Goal: Check status

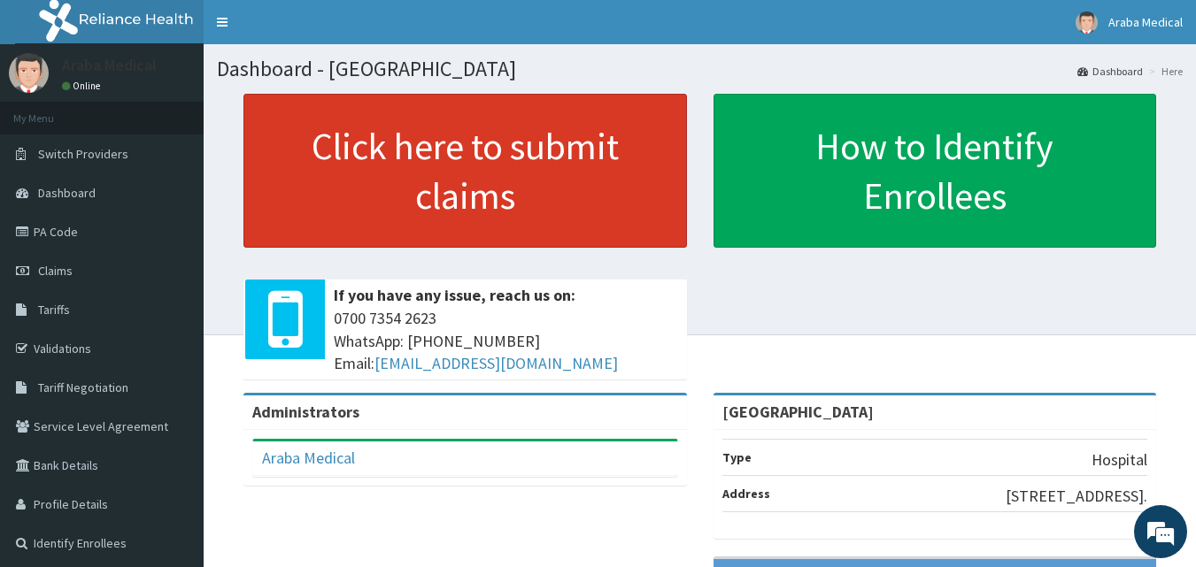
click at [65, 277] on span "Claims" at bounding box center [55, 271] width 35 height 16
click at [74, 275] on link "Claims" at bounding box center [102, 270] width 204 height 39
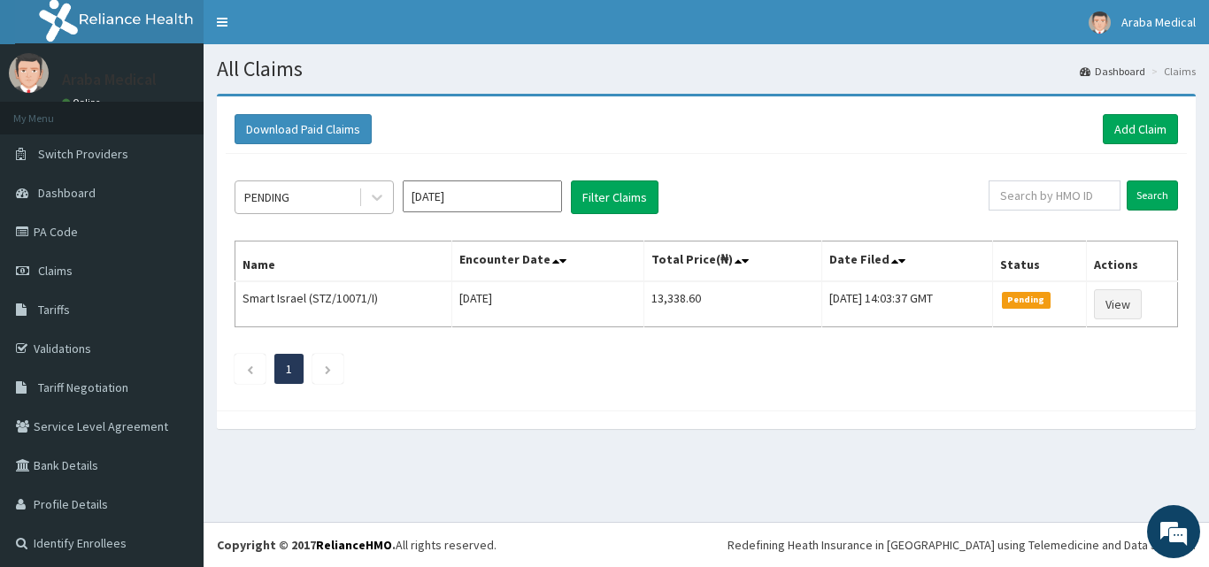
click at [335, 204] on div "PENDING" at bounding box center [296, 197] width 123 height 28
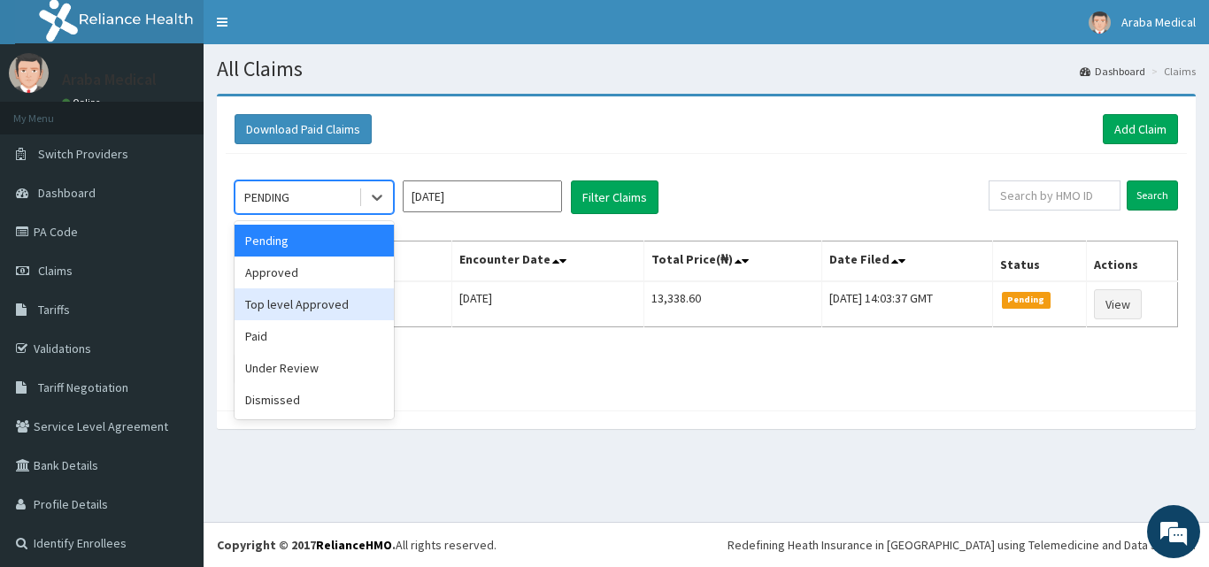
click at [345, 308] on div "Top level Approved" at bounding box center [314, 304] width 159 height 32
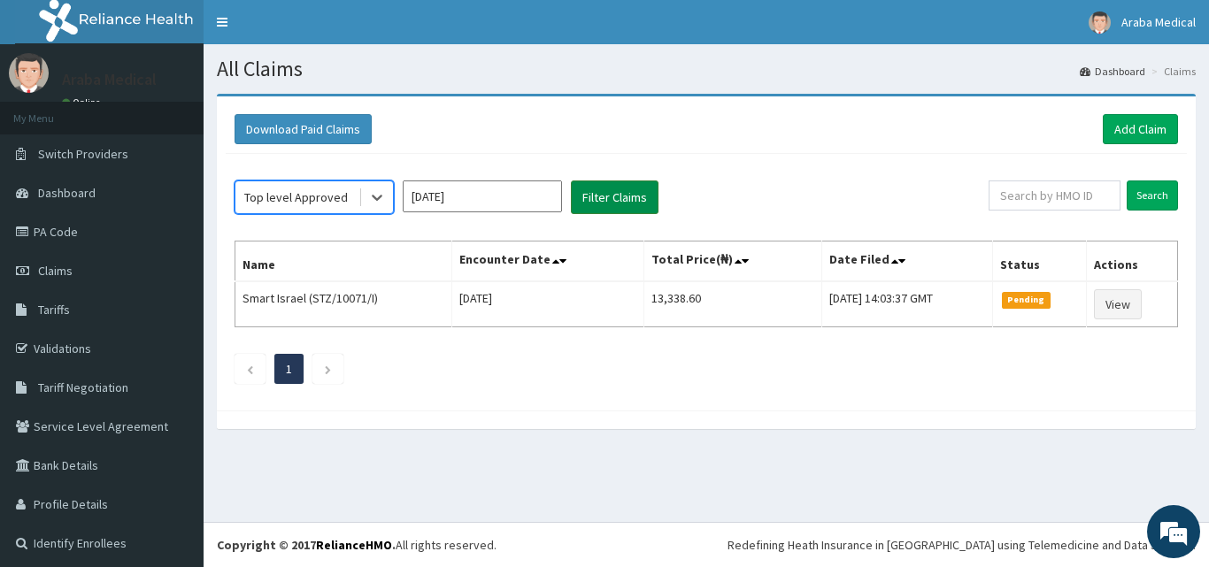
click at [610, 202] on button "Filter Claims" at bounding box center [615, 198] width 88 height 34
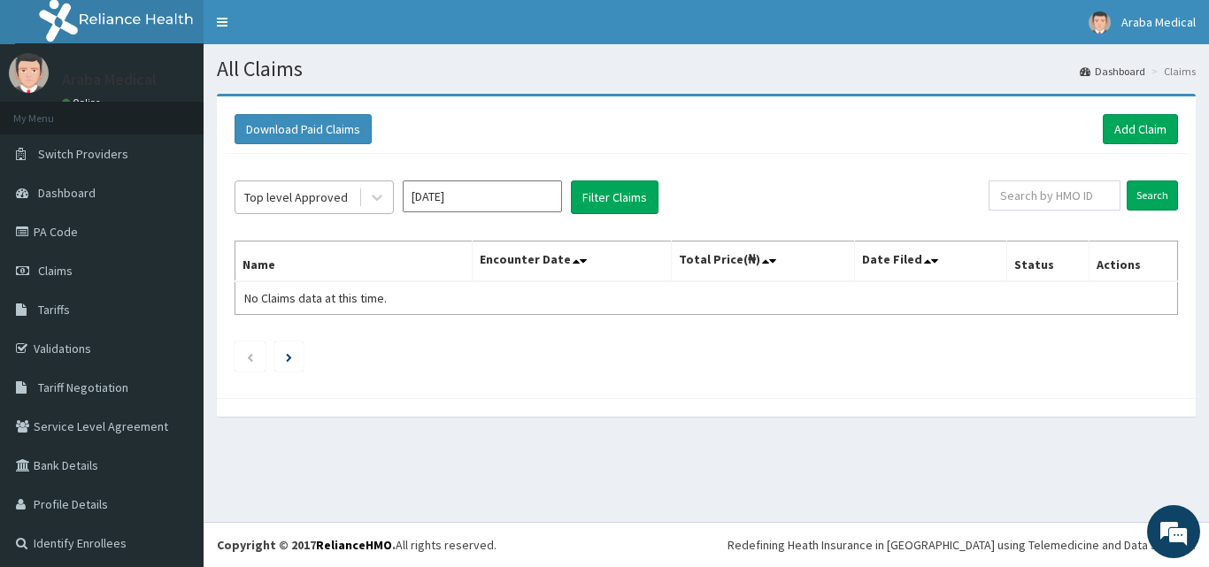
click at [301, 197] on div "Top level Approved" at bounding box center [296, 197] width 104 height 18
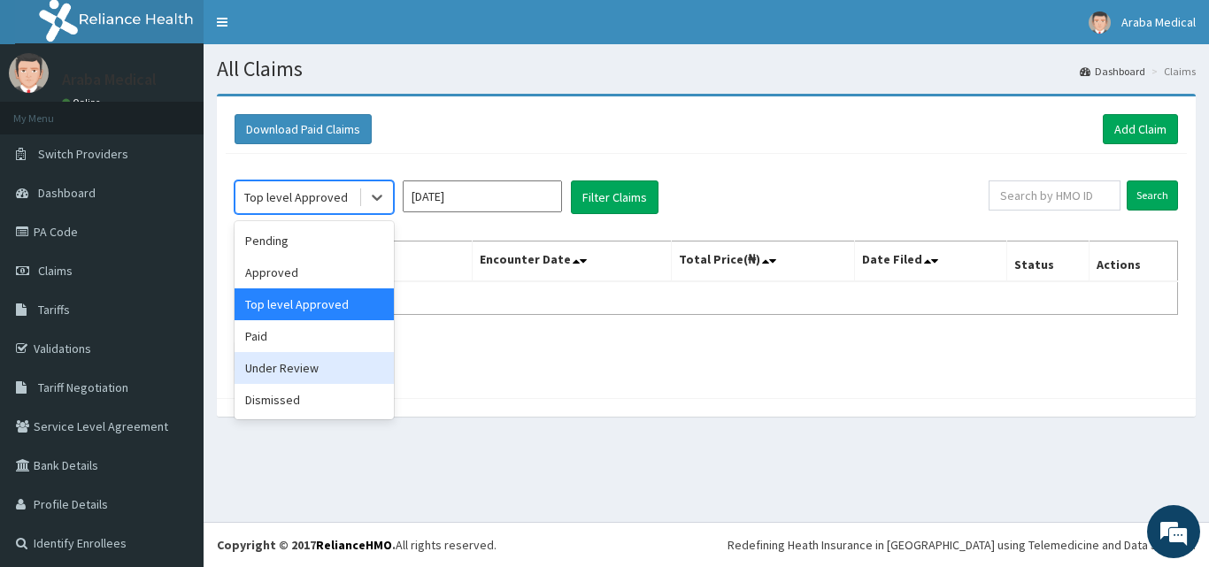
click at [292, 335] on div "Paid" at bounding box center [314, 336] width 159 height 32
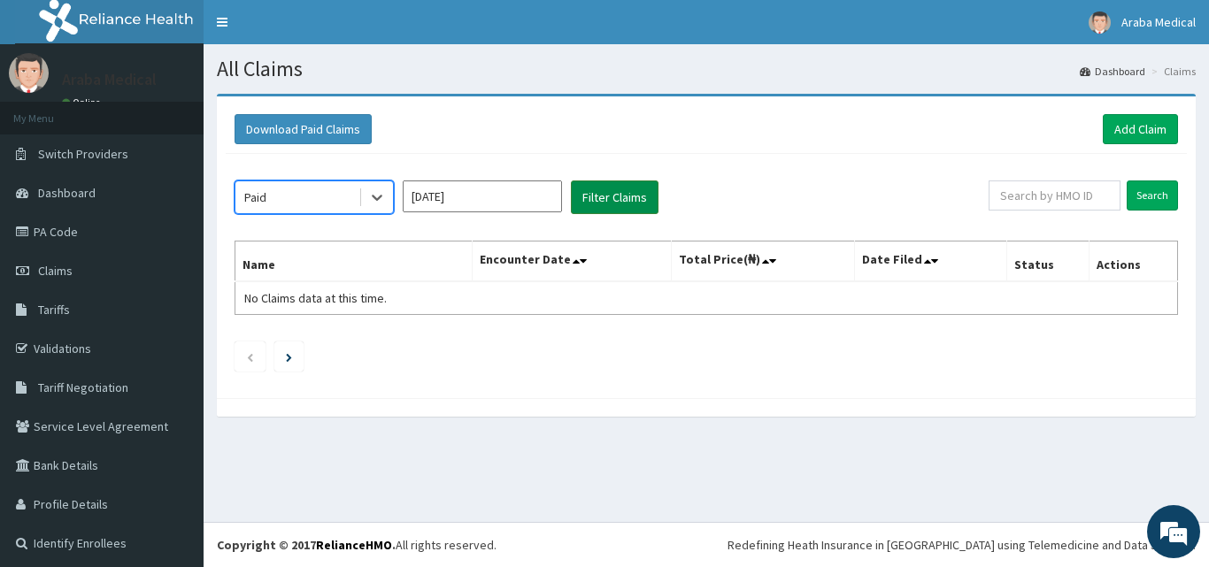
click at [627, 204] on button "Filter Claims" at bounding box center [615, 198] width 88 height 34
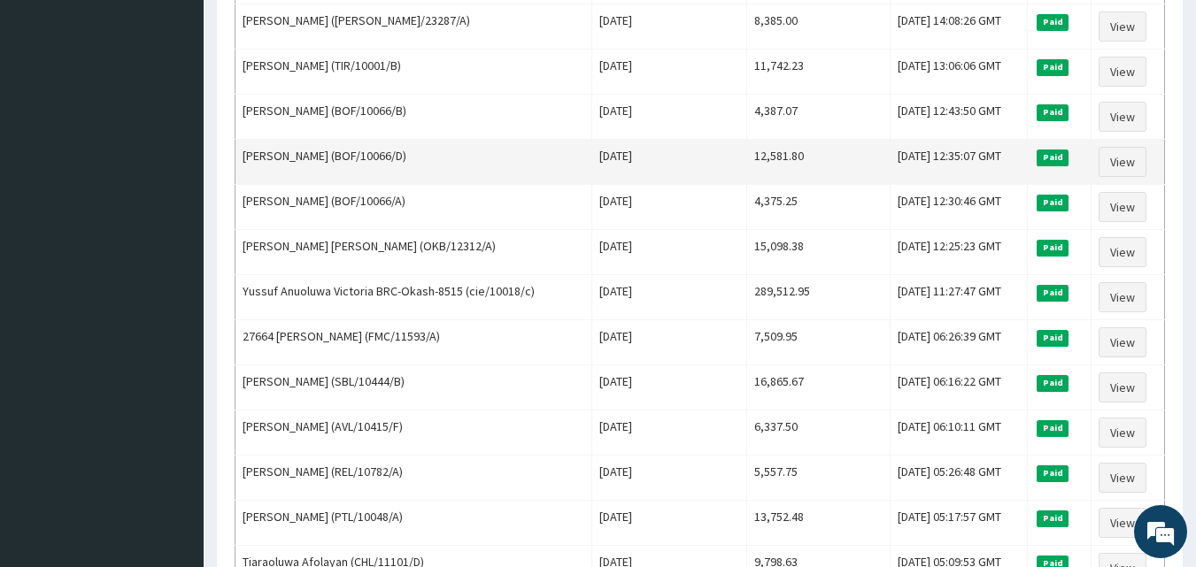
scroll to position [796, 0]
